Goal: Information Seeking & Learning: Learn about a topic

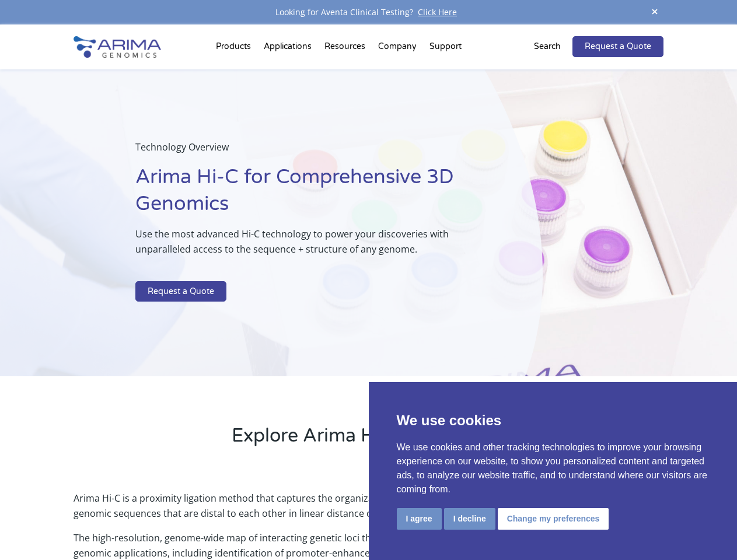
click at [368, 280] on p at bounding box center [309, 273] width 348 height 15
click at [419, 519] on button "I agree" at bounding box center [419, 519] width 45 height 22
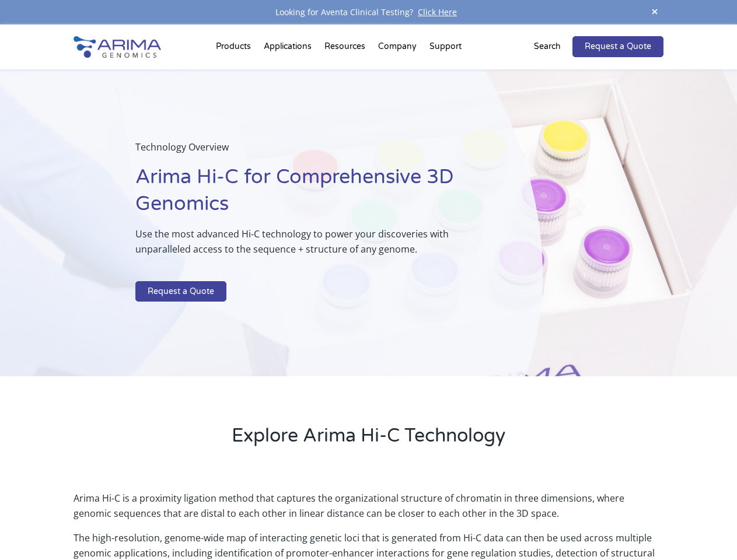
click at [469, 519] on p "Arima Hi-C is a proximity ligation method that captures the organizational stru…" at bounding box center [368, 511] width 589 height 40
click at [551, 519] on p "Arima Hi-C is a proximity ligation method that captures the organizational stru…" at bounding box center [368, 511] width 589 height 40
click at [655, 12] on span at bounding box center [655, 13] width 18 height 16
click at [368, 292] on div "Technology Overview Arima Hi-C for Comprehensive 3D Genomics Use the most advan…" at bounding box center [271, 223] width 543 height 308
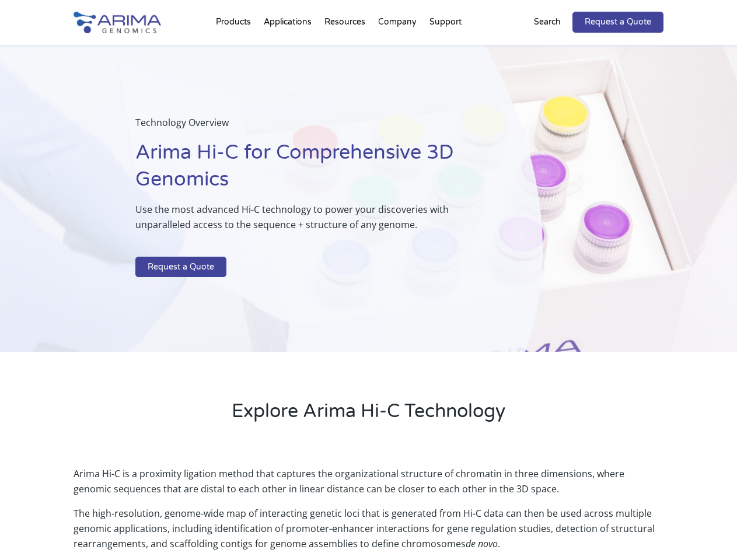
click at [235, 49] on div "Technology Overview Arima Hi-C for Comprehensive 3D Genomics Use the most advan…" at bounding box center [271, 199] width 543 height 308
click at [346, 49] on div "Technology Overview Arima Hi-C for Comprehensive 3D Genomics Use the most advan…" at bounding box center [271, 199] width 543 height 308
click at [398, 49] on div "Technology Overview Arima Hi-C for Comprehensive 3D Genomics Use the most advan…" at bounding box center [271, 199] width 543 height 308
click at [445, 49] on div "Technology Overview Arima Hi-C for Comprehensive 3D Genomics Use the most advan…" at bounding box center [271, 199] width 543 height 308
